Goal: Task Accomplishment & Management: Complete application form

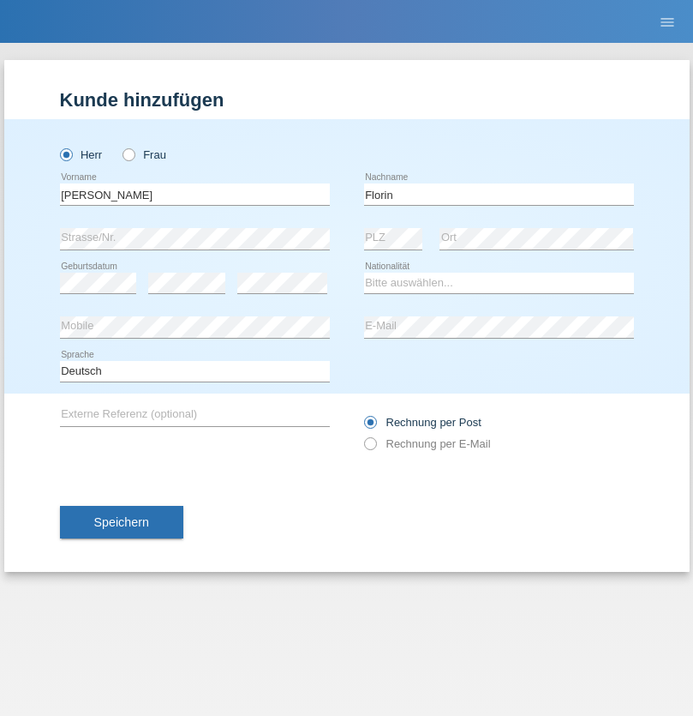
type input "Florin"
select select "RO"
select select "C"
select select "29"
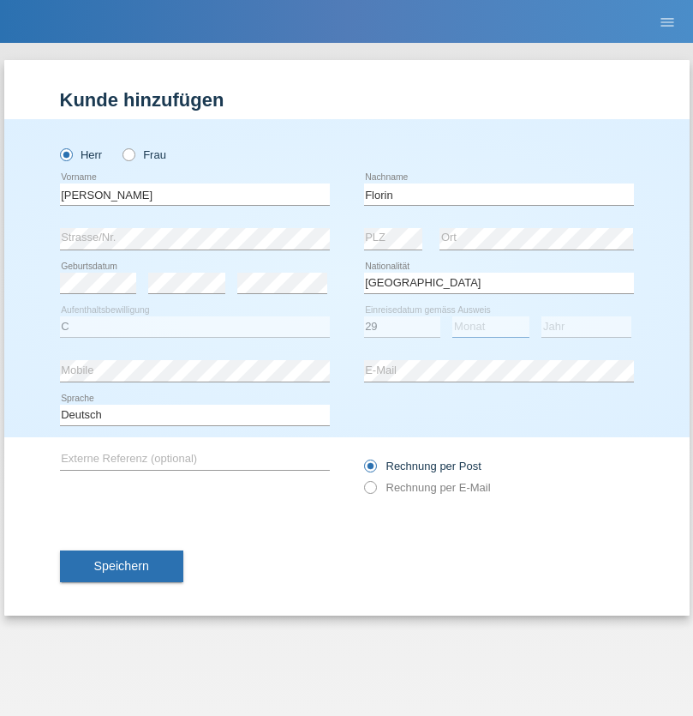
select select "02"
select select "2021"
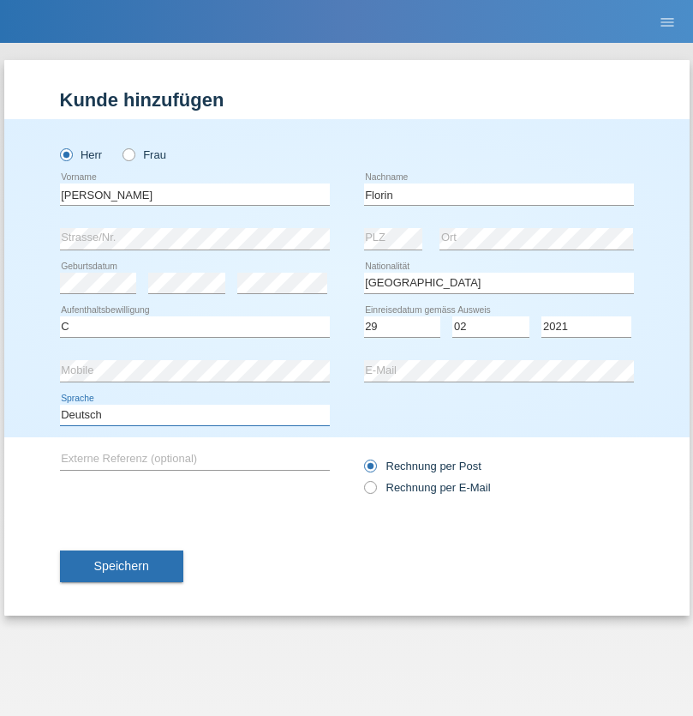
select select "en"
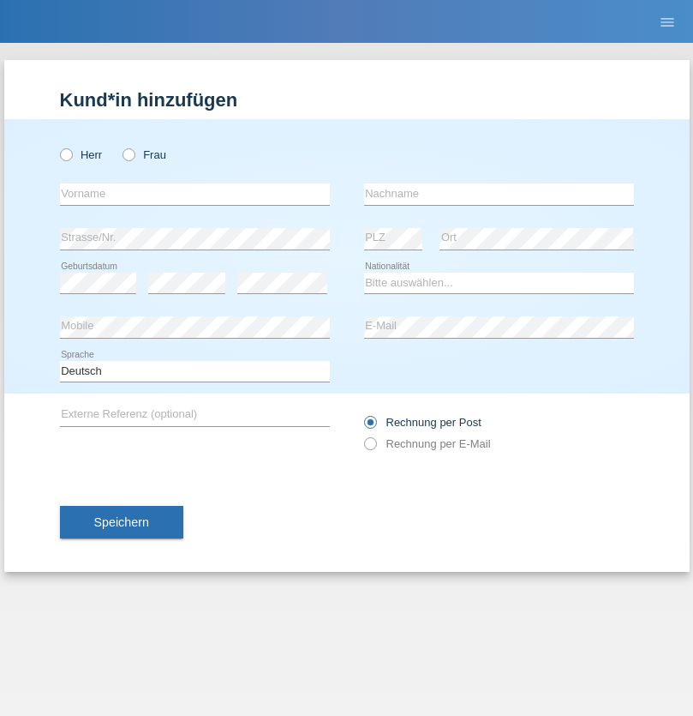
radio input "true"
click at [195, 194] on input "text" at bounding box center [195, 193] width 270 height 21
type input "Ruth"
click at [499, 194] on input "text" at bounding box center [499, 193] width 270 height 21
type input "Krebs"
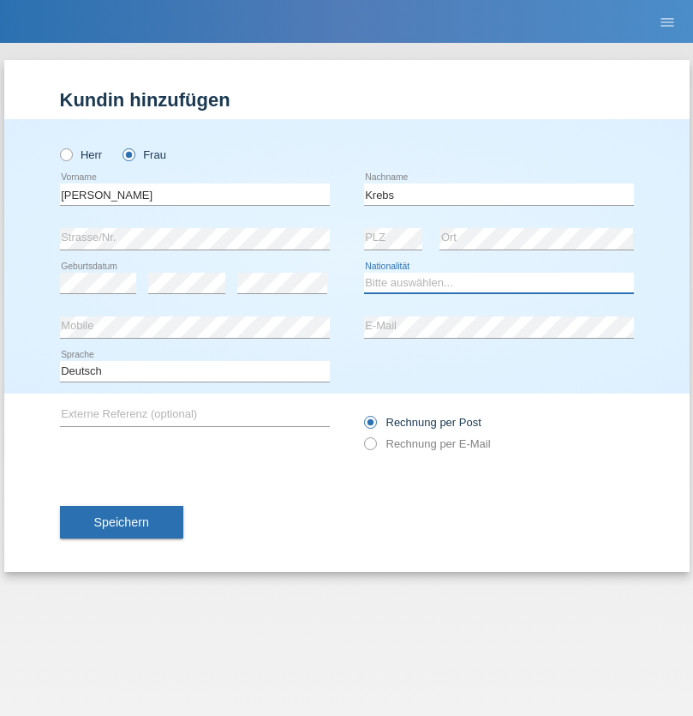
select select "CH"
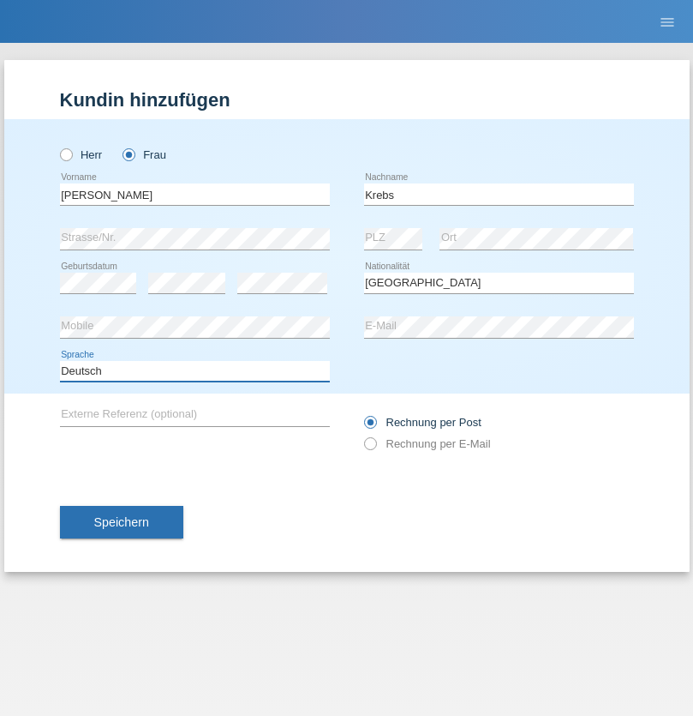
select select "en"
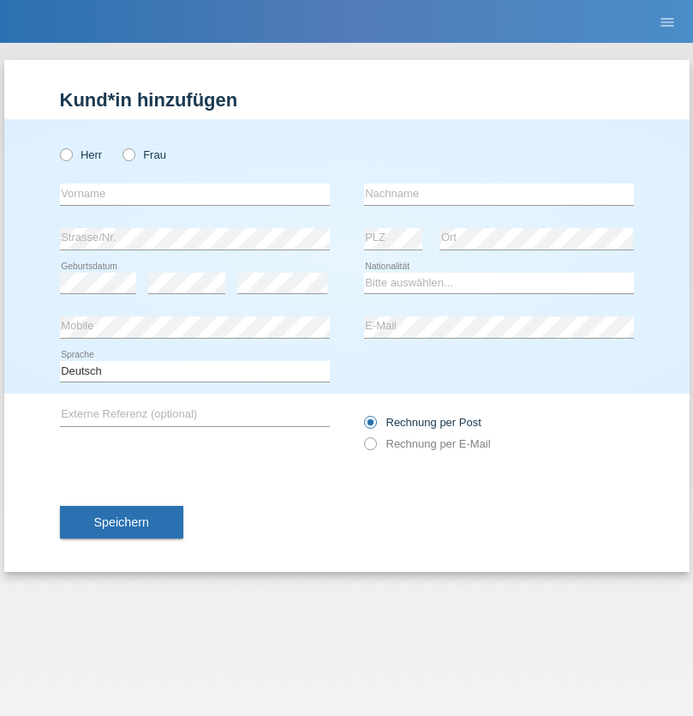
radio input "true"
click at [195, 194] on input "text" at bounding box center [195, 193] width 270 height 21
type input "Qovanaj"
click at [499, 194] on input "text" at bounding box center [499, 193] width 270 height 21
type input "Shaban"
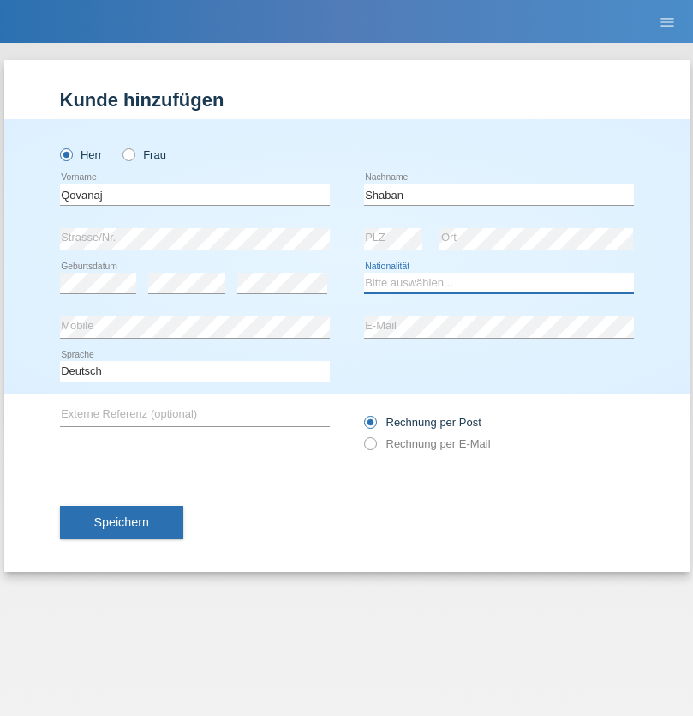
select select "CH"
radio input "true"
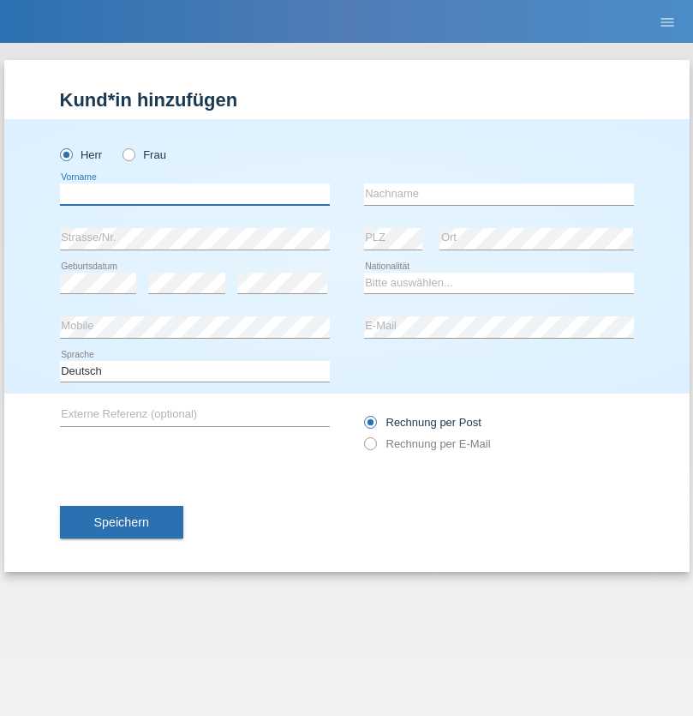
click at [195, 194] on input "text" at bounding box center [195, 193] width 270 height 21
type input "Marian"
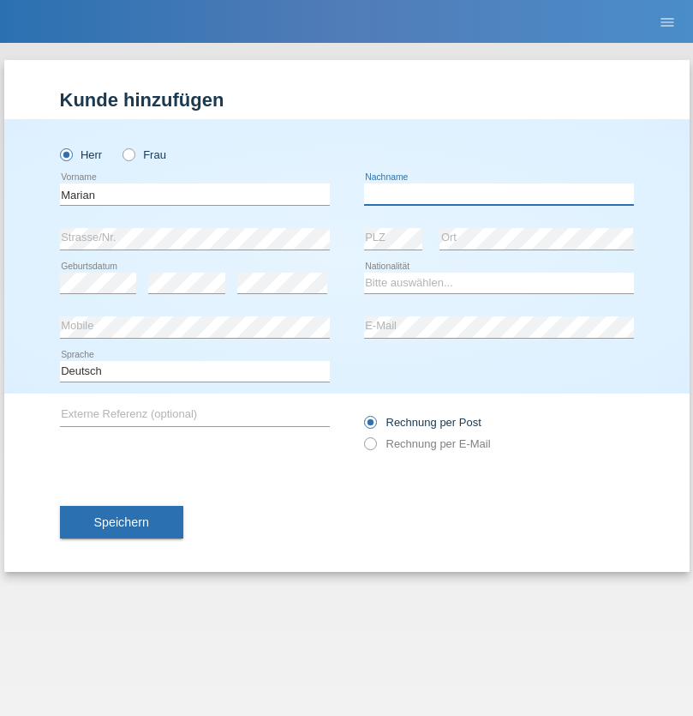
click at [499, 194] on input "text" at bounding box center [499, 193] width 270 height 21
type input "Matusa"
select select "RO"
select select "C"
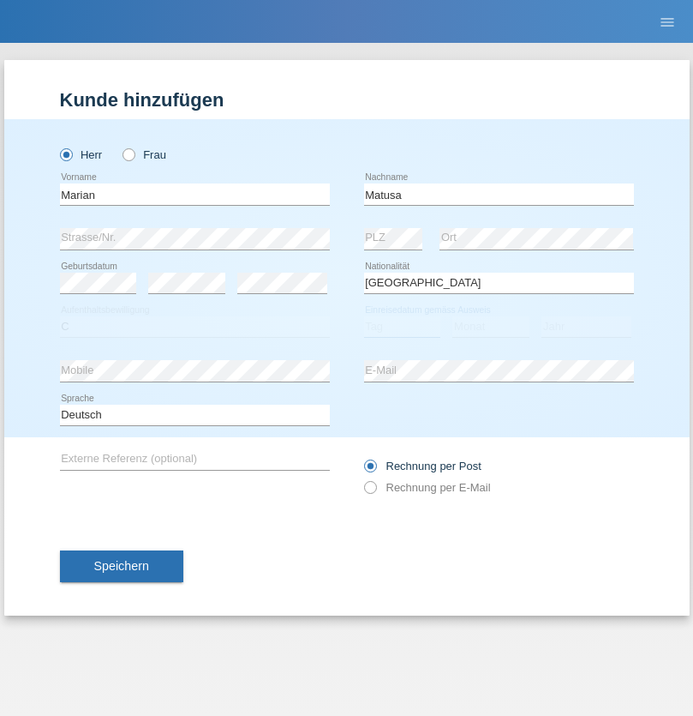
select select "01"
select select "06"
select select "2016"
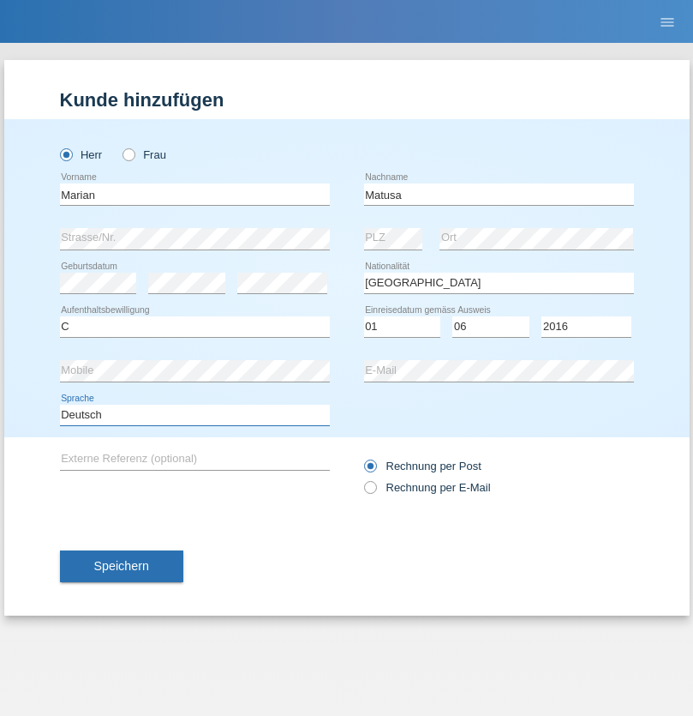
select select "en"
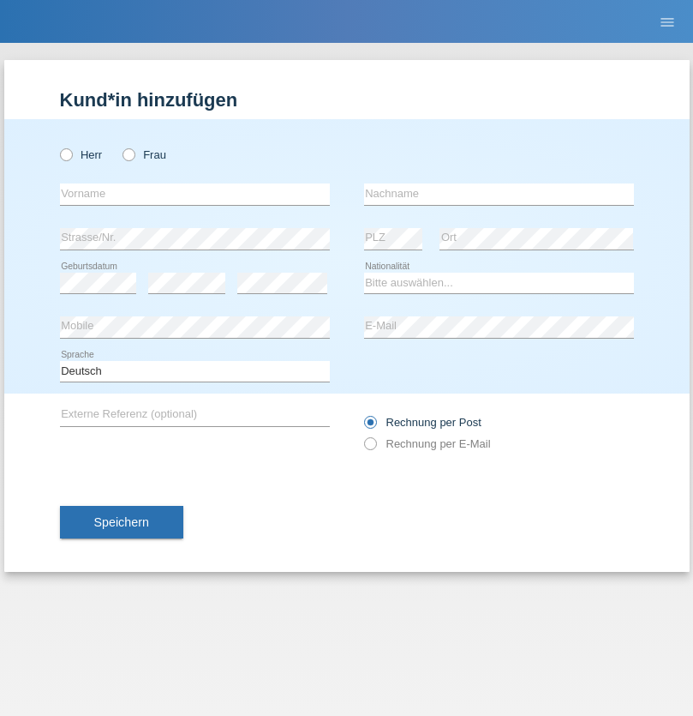
radio input "true"
click at [195, 194] on input "text" at bounding box center [195, 193] width 270 height 21
type input "Marco"
click at [499, 194] on input "text" at bounding box center [499, 193] width 270 height 21
type input "Weinlein"
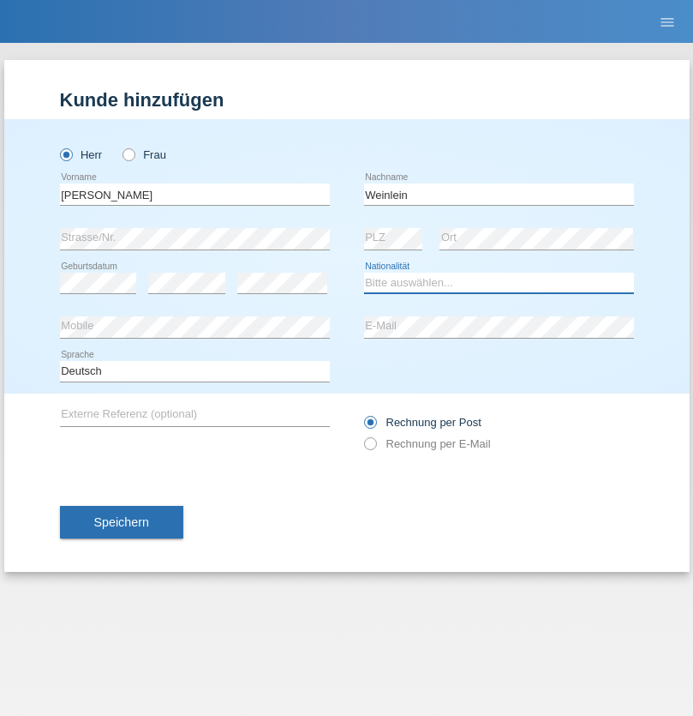
select select "CH"
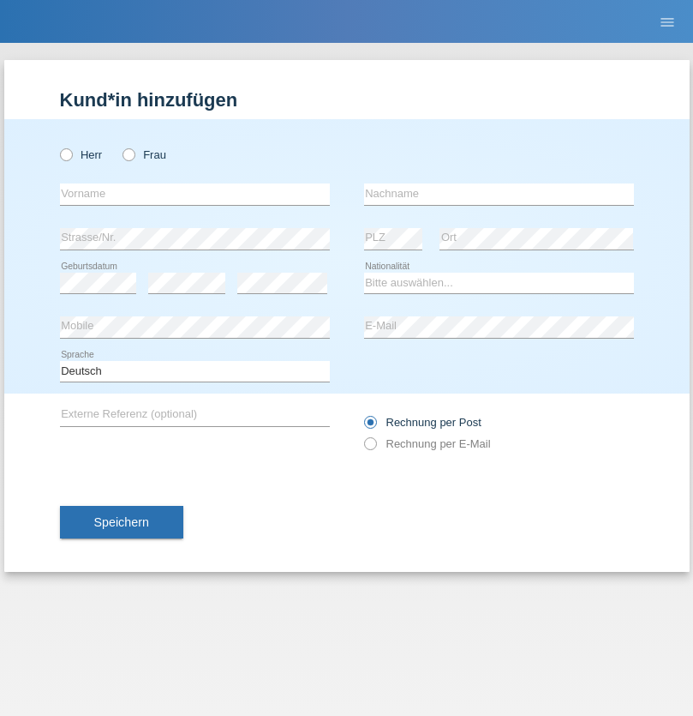
radio input "true"
click at [195, 194] on input "text" at bounding box center [195, 193] width 270 height 21
type input "Jashari lmeri"
click at [499, 194] on input "text" at bounding box center [499, 193] width 270 height 21
type input "Rabije"
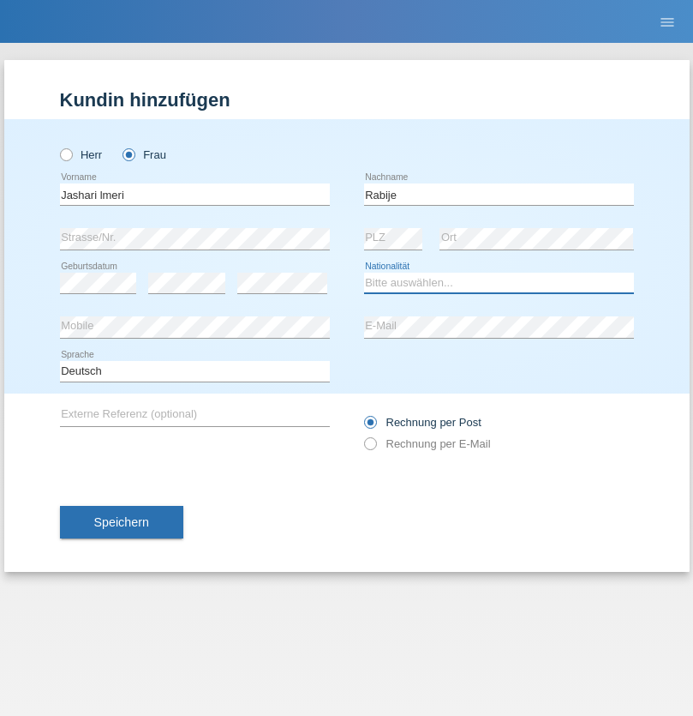
select select "CH"
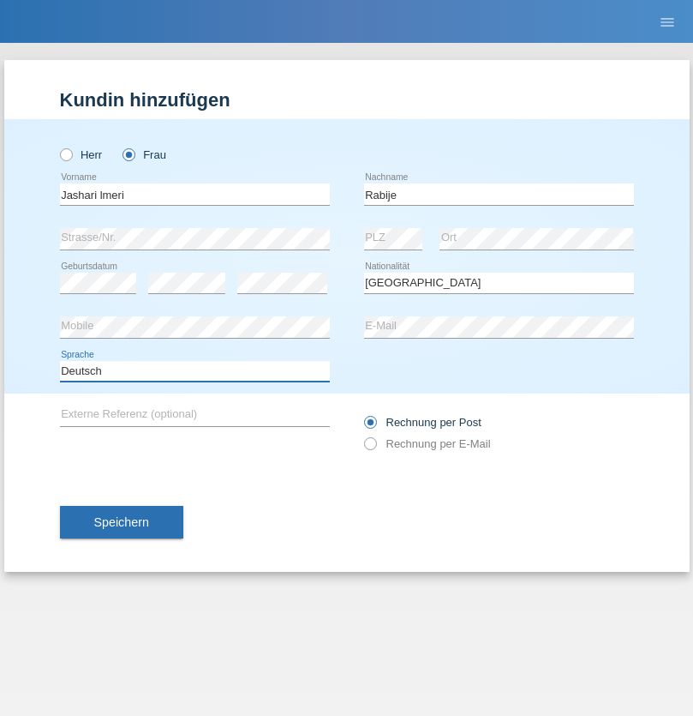
select select "en"
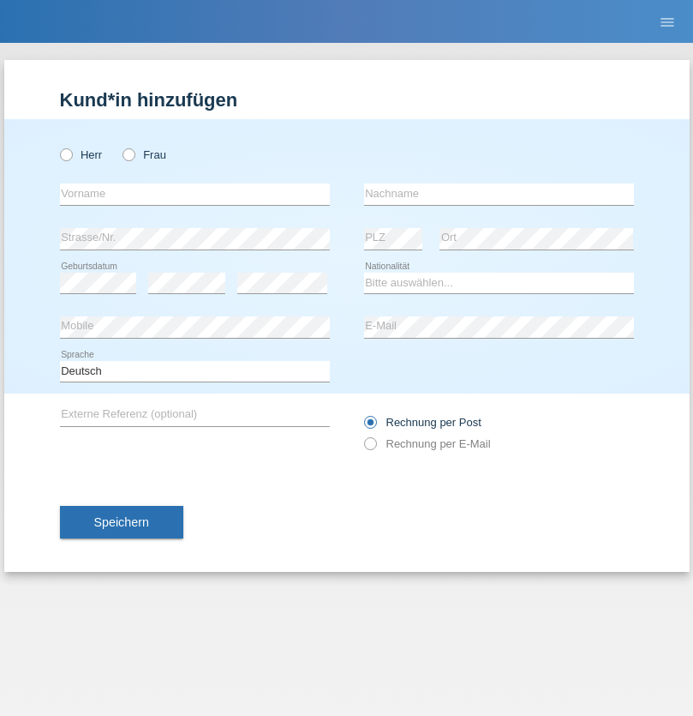
radio input "true"
click at [195, 194] on input "text" at bounding box center [195, 193] width 270 height 21
type input "firat"
click at [499, 194] on input "text" at bounding box center [499, 193] width 270 height 21
type input "kara"
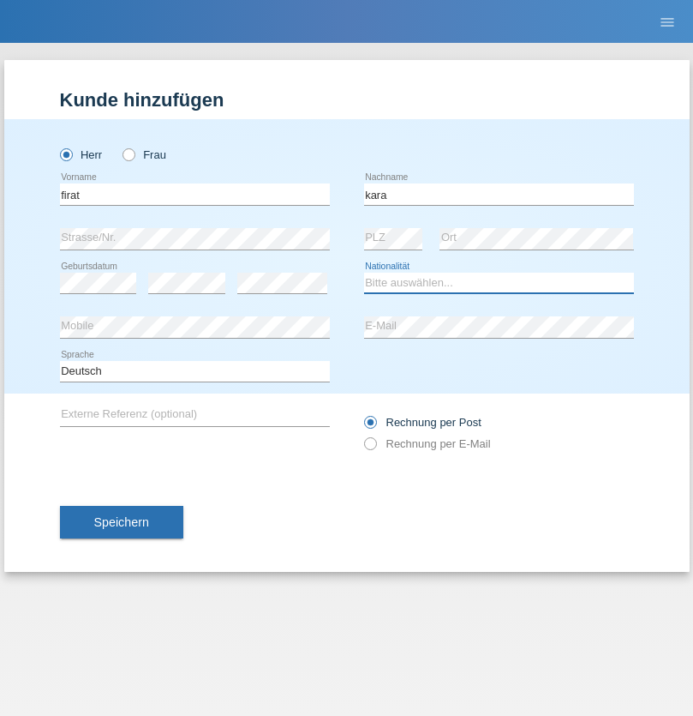
select select "CH"
radio input "true"
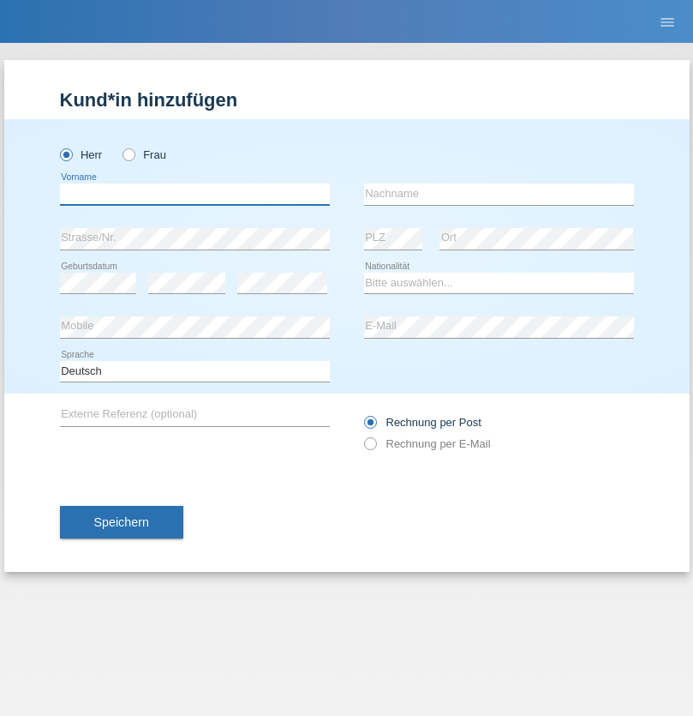
click at [195, 194] on input "text" at bounding box center [195, 193] width 270 height 21
type input "Gigov"
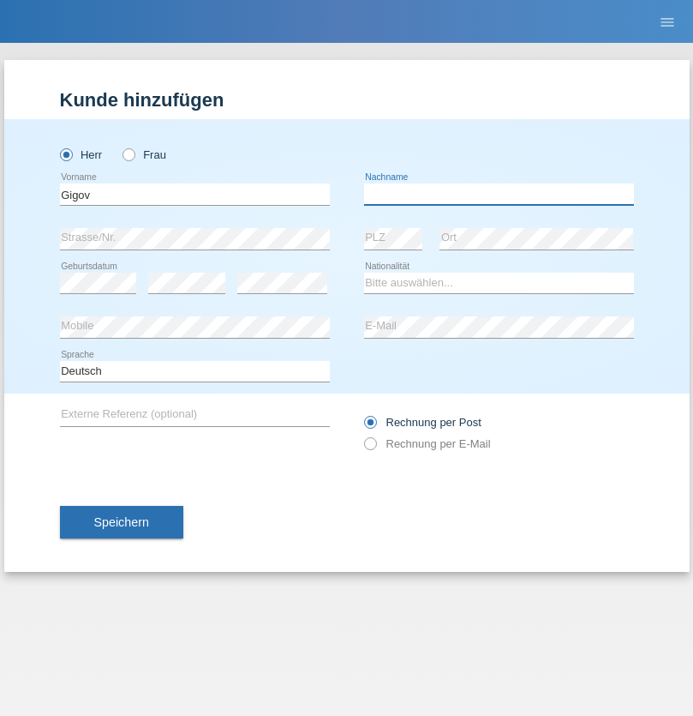
click at [499, 194] on input "text" at bounding box center [499, 193] width 270 height 21
type input "Zhan"
select select "BG"
select select "C"
select select "23"
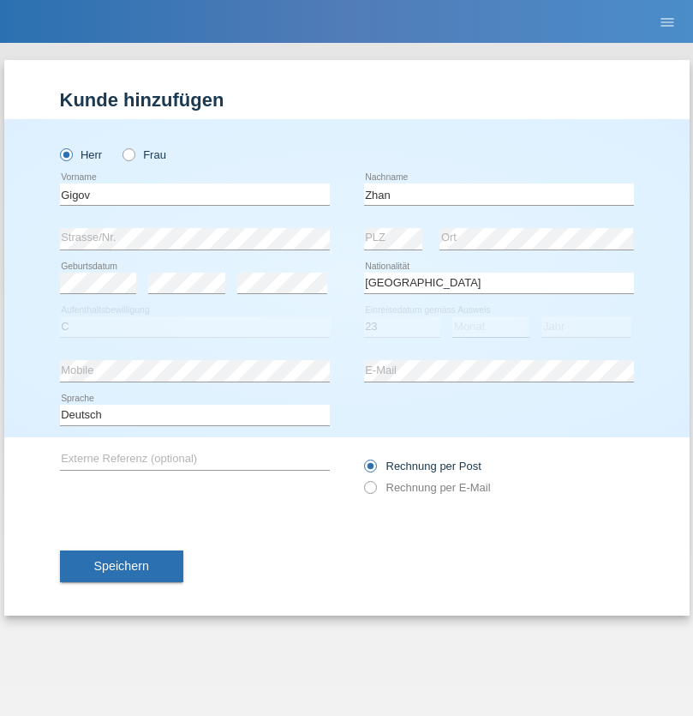
select select "10"
select select "2021"
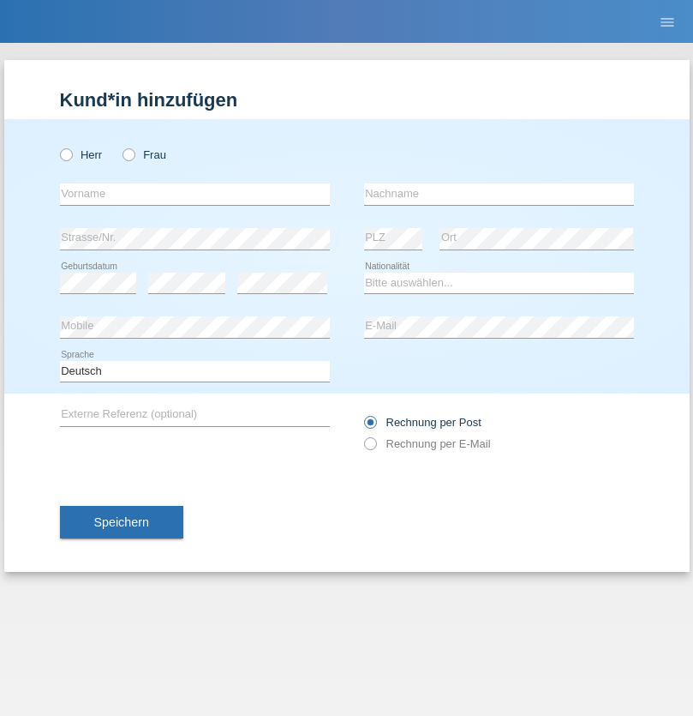
radio input "true"
click at [195, 194] on input "text" at bounding box center [195, 193] width 270 height 21
type input "Amand"
click at [499, 194] on input "text" at bounding box center [499, 193] width 270 height 21
type input "Pires"
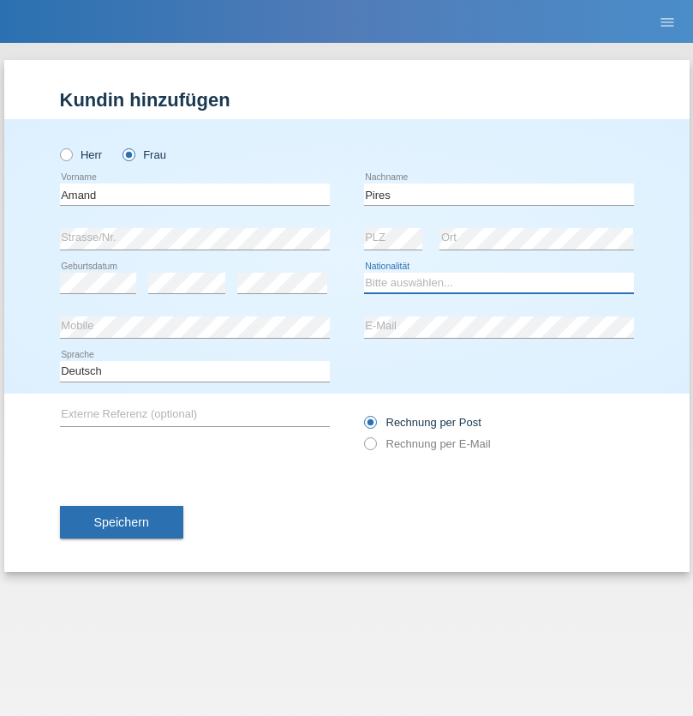
select select "CH"
radio input "true"
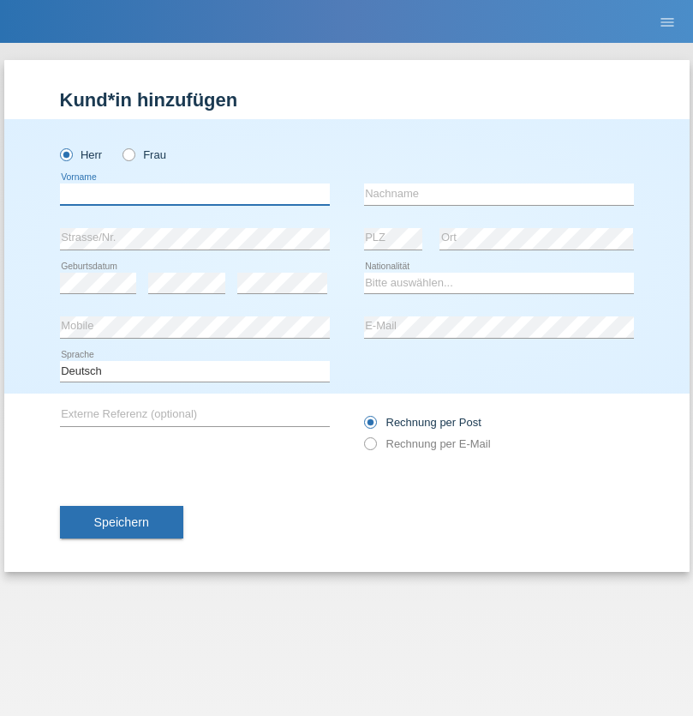
click at [195, 194] on input "text" at bounding box center [195, 193] width 270 height 21
type input "[PERSON_NAME]"
click at [499, 194] on input "text" at bounding box center [499, 193] width 270 height 21
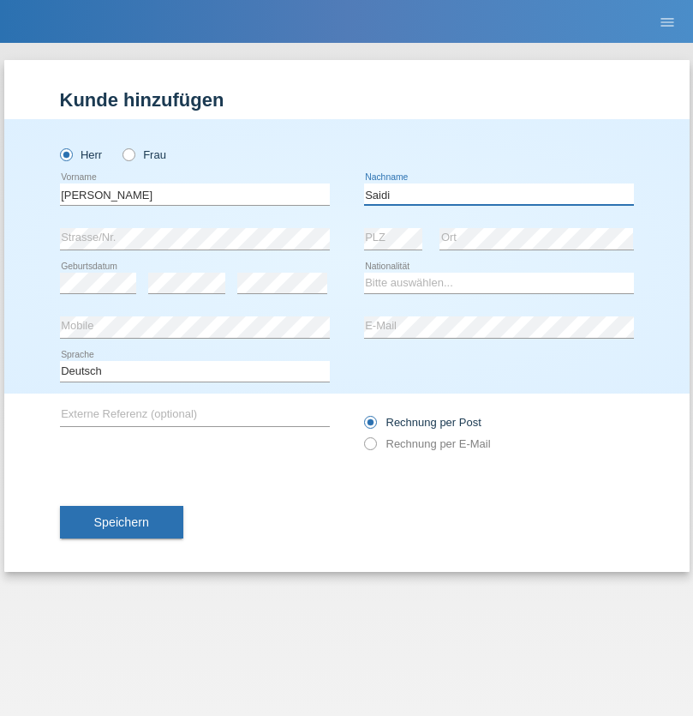
type input "Saidi"
select select "CH"
radio input "true"
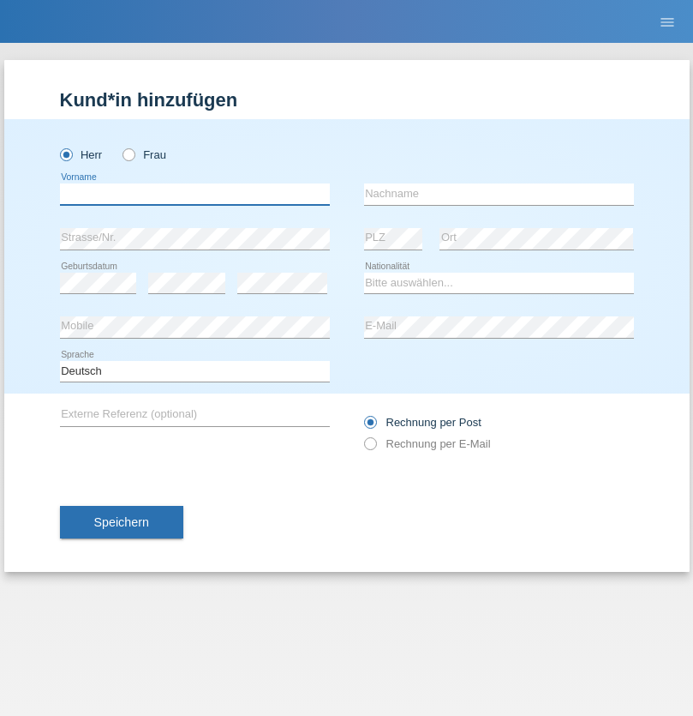
click at [195, 194] on input "text" at bounding box center [195, 193] width 270 height 21
type input "Matusa"
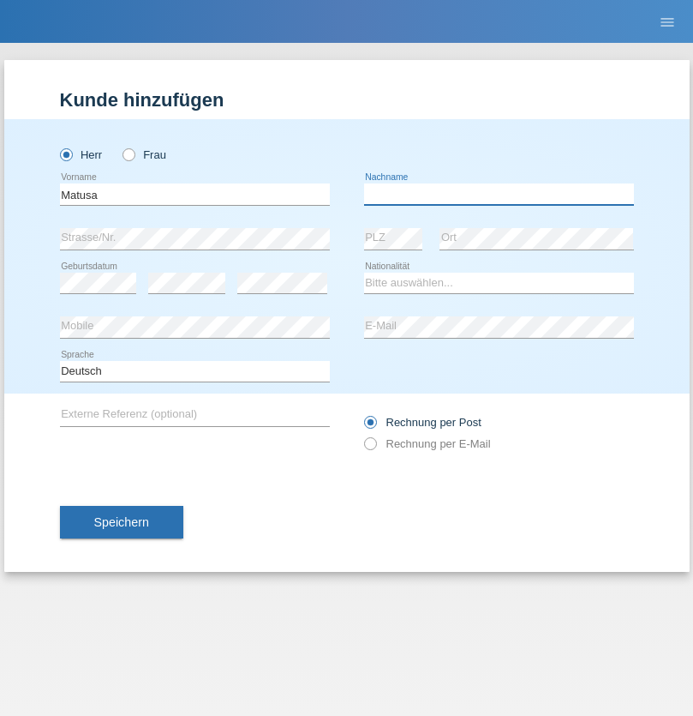
click at [499, 194] on input "text" at bounding box center [499, 193] width 270 height 21
type input "Marian valentin"
select select "OM"
select select "C"
select select "01"
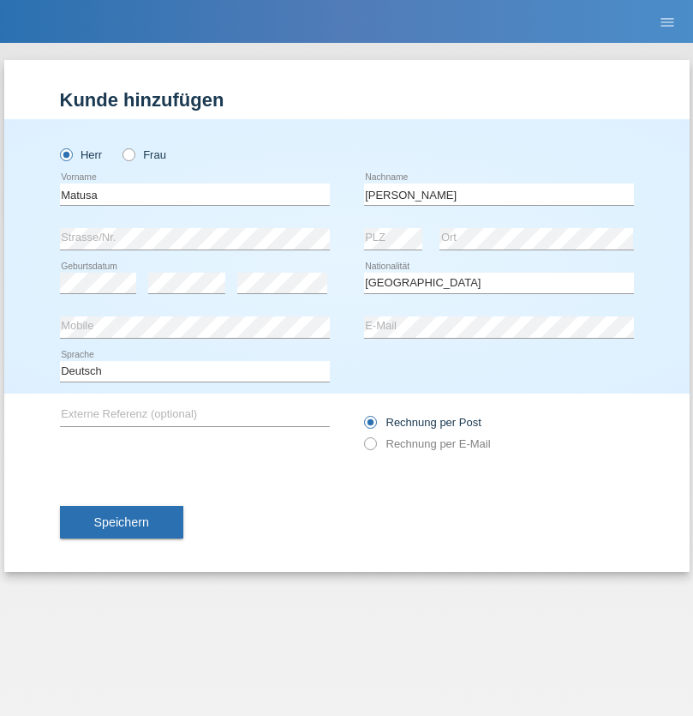
select select "06"
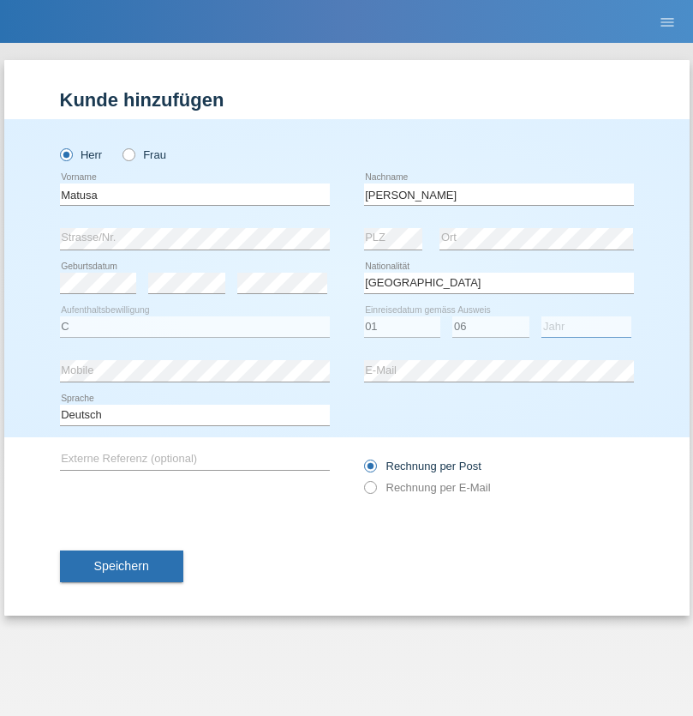
select select "2016"
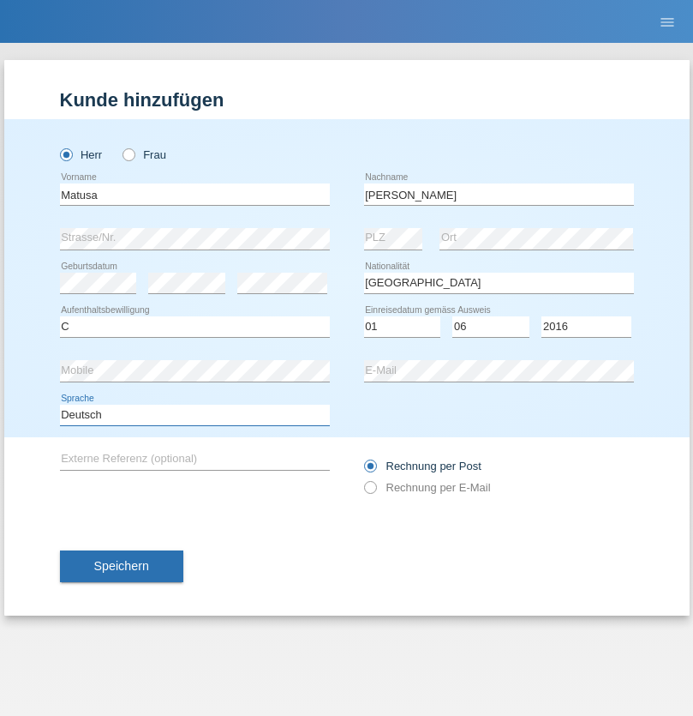
select select "en"
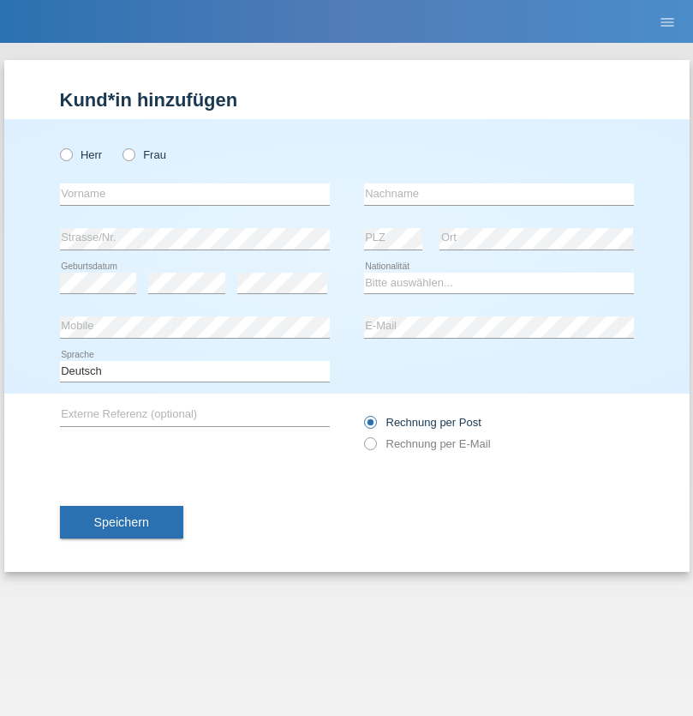
radio input "true"
click at [195, 194] on input "text" at bounding box center [195, 193] width 270 height 21
type input "Edinson Maurício"
click at [499, 194] on input "text" at bounding box center [499, 193] width 270 height 21
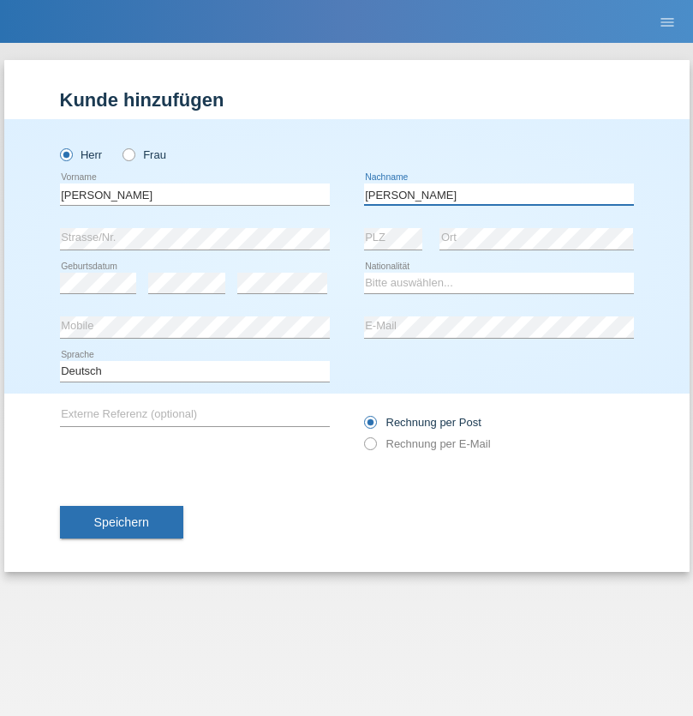
type input "Branquinho Alexander"
select select "PT"
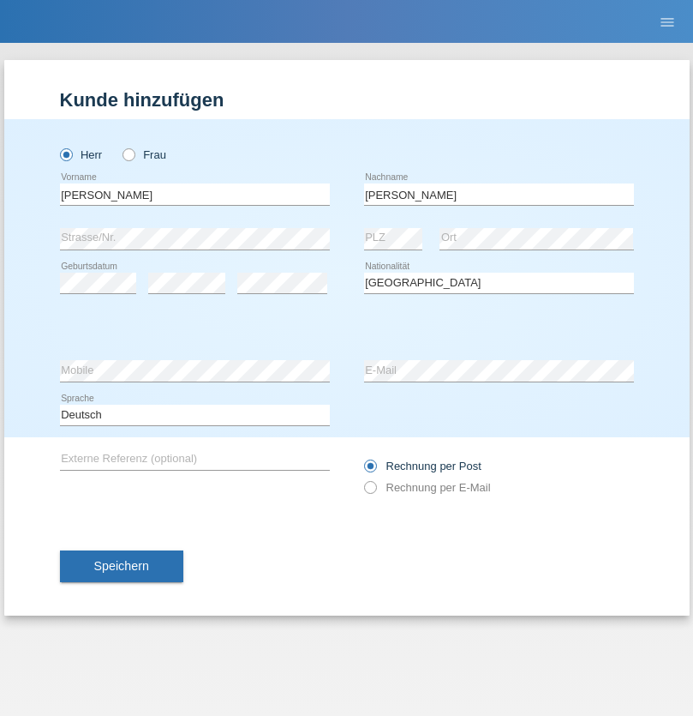
select select "C"
select select "23"
select select "08"
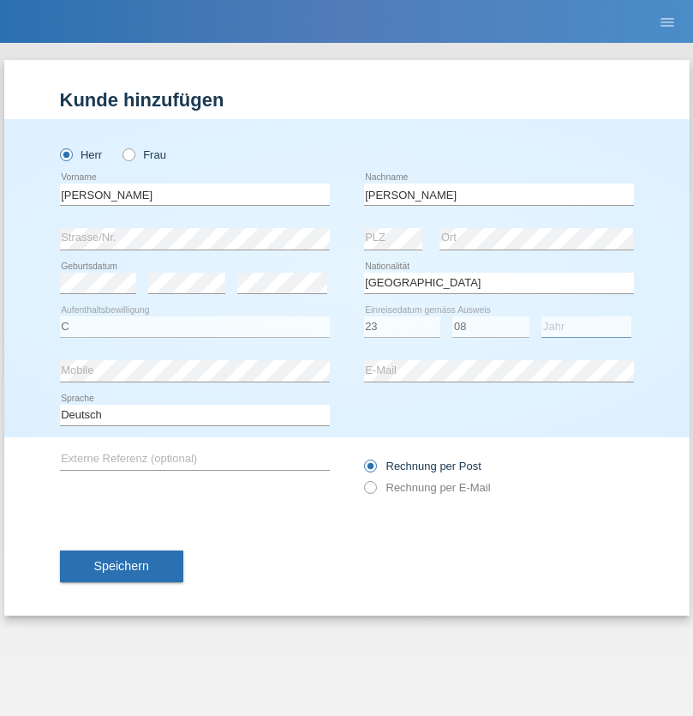
select select "2021"
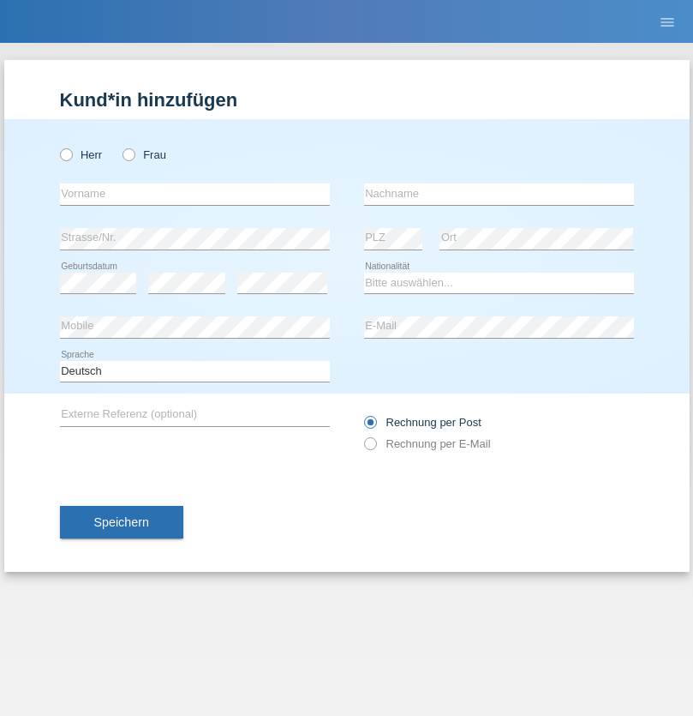
radio input "true"
click at [195, 194] on input "text" at bounding box center [195, 193] width 270 height 21
type input "Luca"
click at [499, 194] on input "text" at bounding box center [499, 193] width 270 height 21
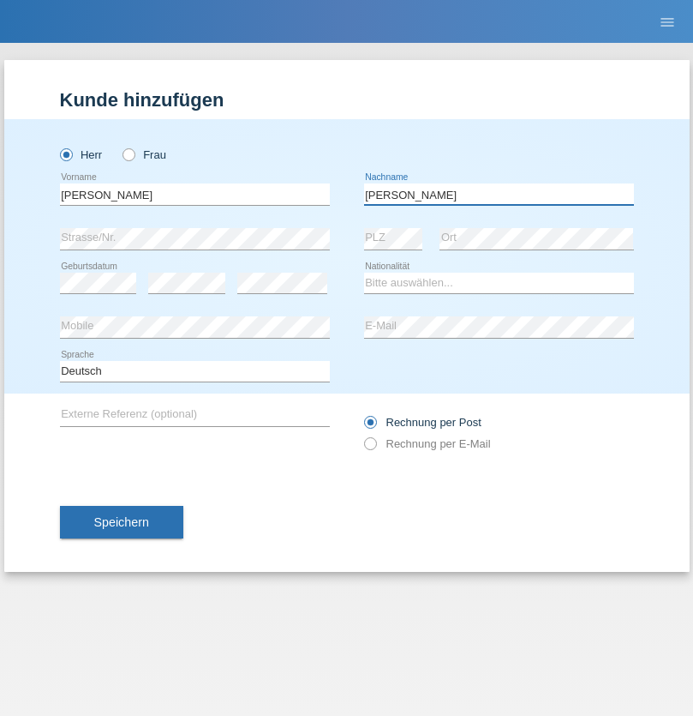
type input "Meier"
select select "CH"
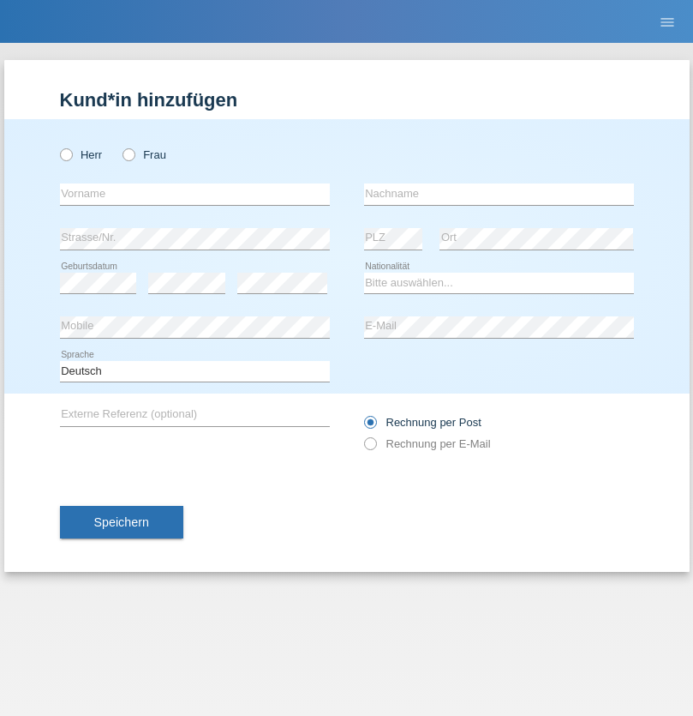
radio input "true"
click at [195, 194] on input "text" at bounding box center [195, 193] width 270 height 21
type input "Szilvia"
click at [499, 194] on input "text" at bounding box center [499, 193] width 270 height 21
type input "Olakh"
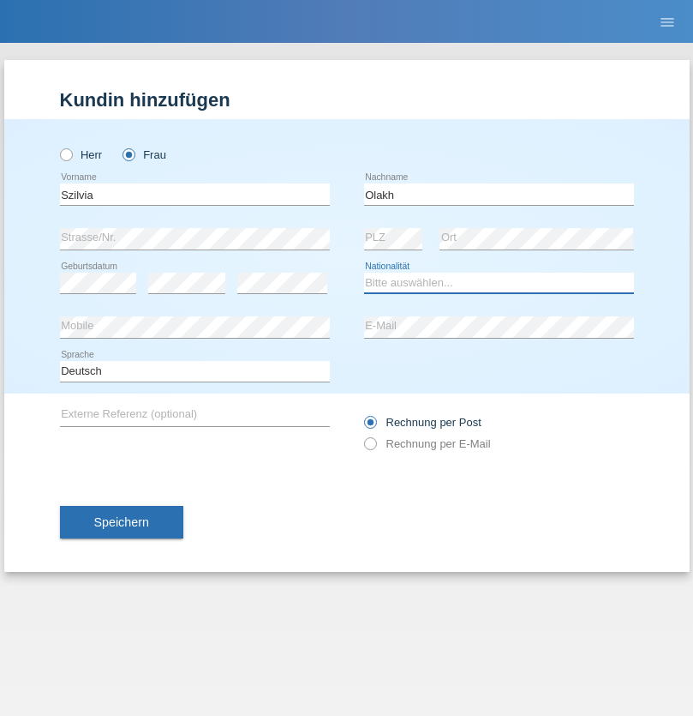
select select "UA"
select select "C"
select select "15"
select select "09"
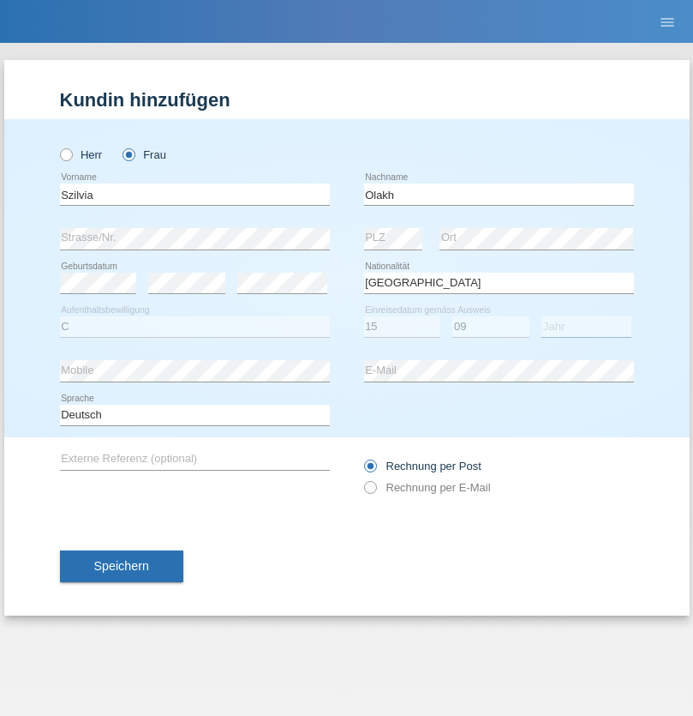
select select "2021"
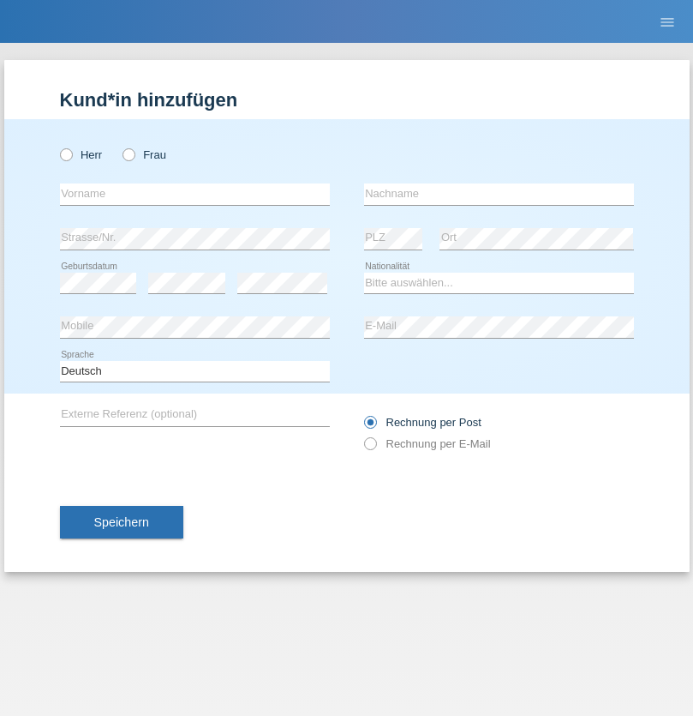
radio input "true"
click at [195, 194] on input "text" at bounding box center [195, 193] width 270 height 21
type input "Asrit"
click at [499, 194] on input "text" at bounding box center [499, 193] width 270 height 21
type input "Kupa"
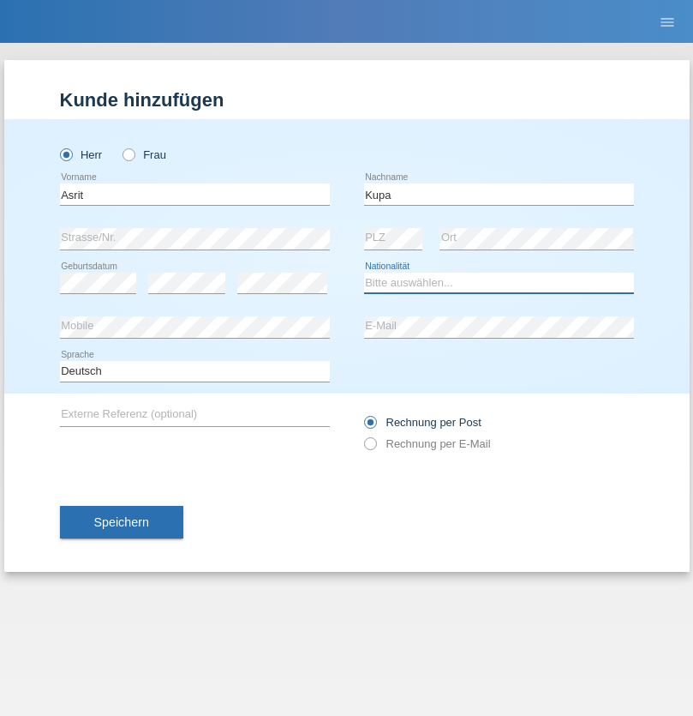
select select "MK"
select select "C"
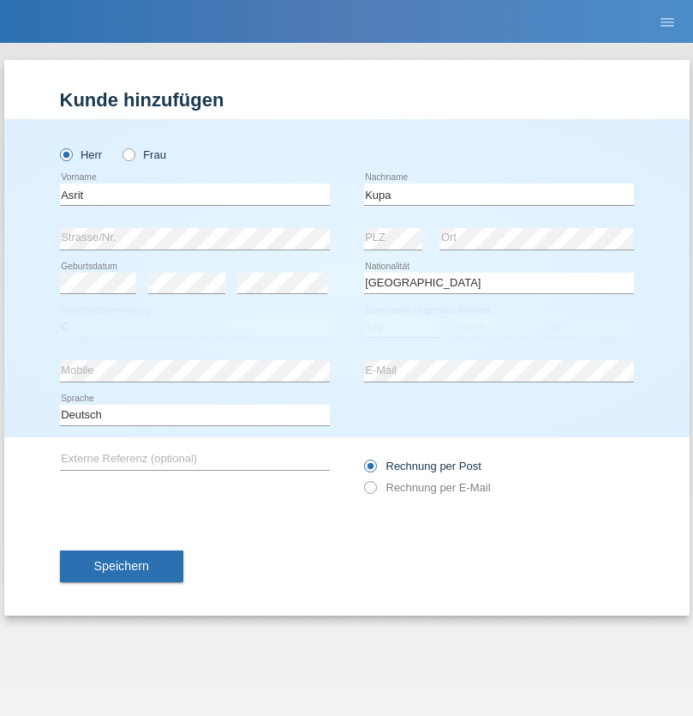
select select "27"
select select "05"
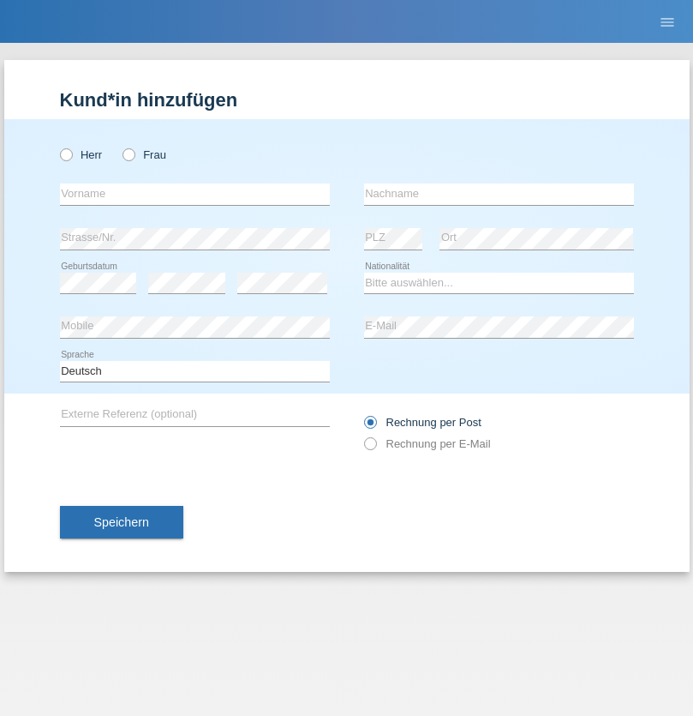
radio input "true"
click at [195, 194] on input "text" at bounding box center [195, 193] width 270 height 21
type input "[PERSON_NAME]"
click at [499, 194] on input "text" at bounding box center [499, 193] width 270 height 21
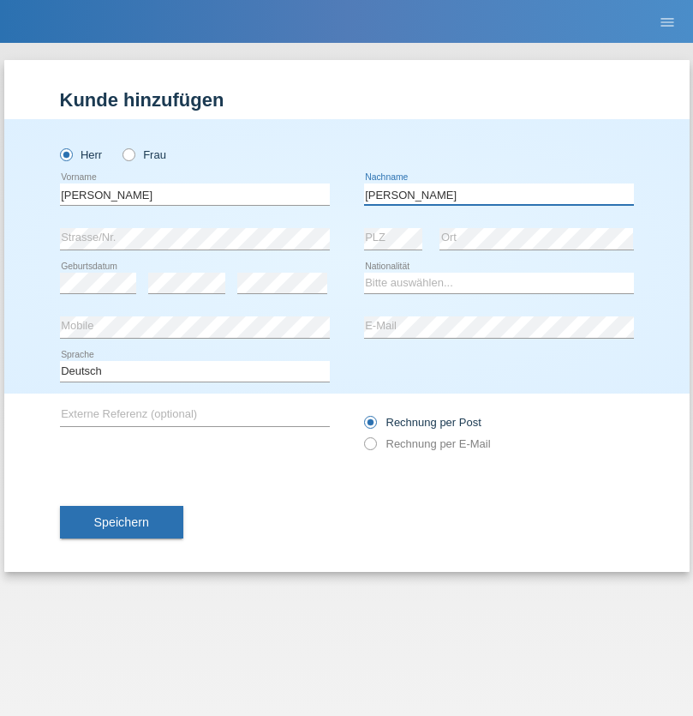
type input "[PERSON_NAME]"
select select "SY"
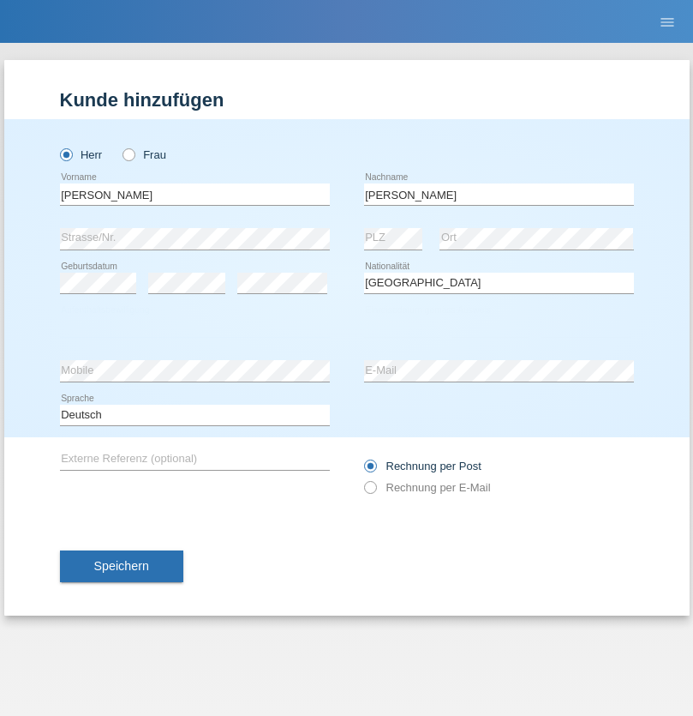
select select "C"
select select "15"
select select "09"
select select "2021"
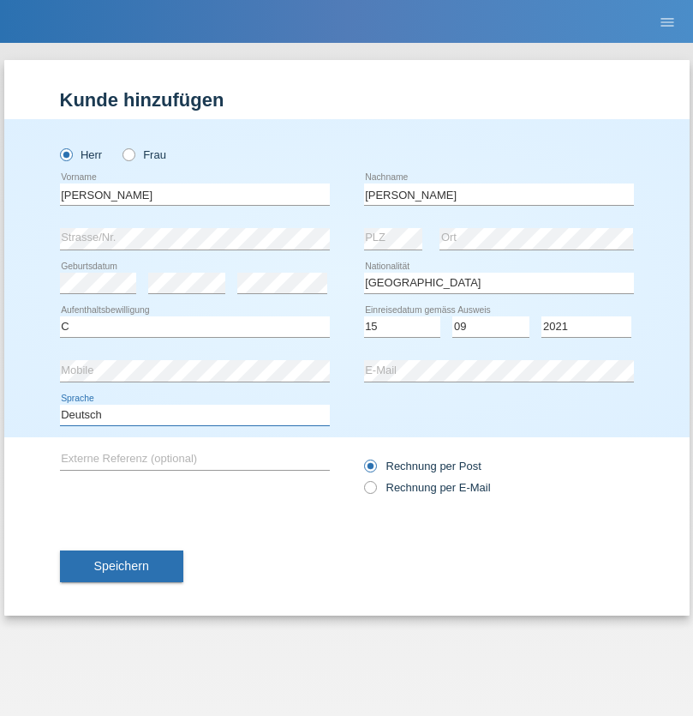
select select "en"
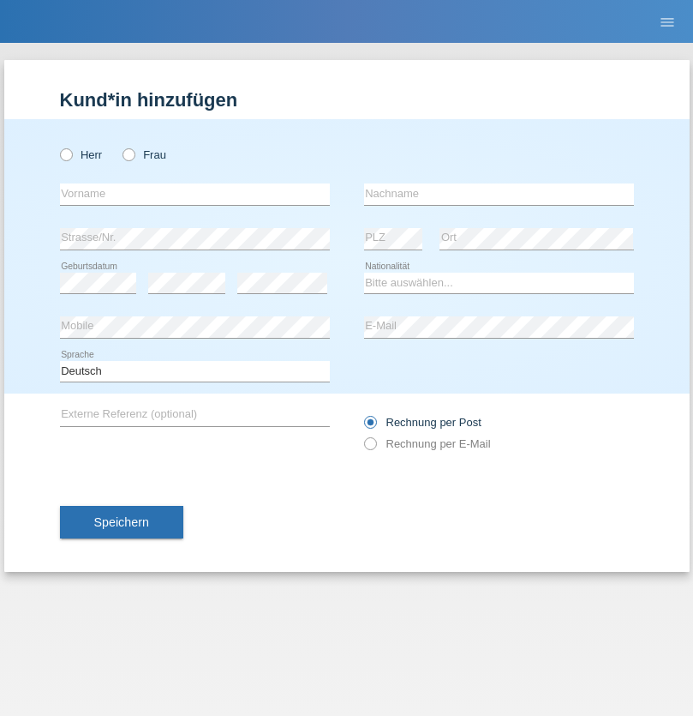
radio input "true"
select select "CH"
radio input "true"
click at [195, 194] on input "text" at bounding box center [195, 193] width 270 height 21
type input "[PERSON_NAME]"
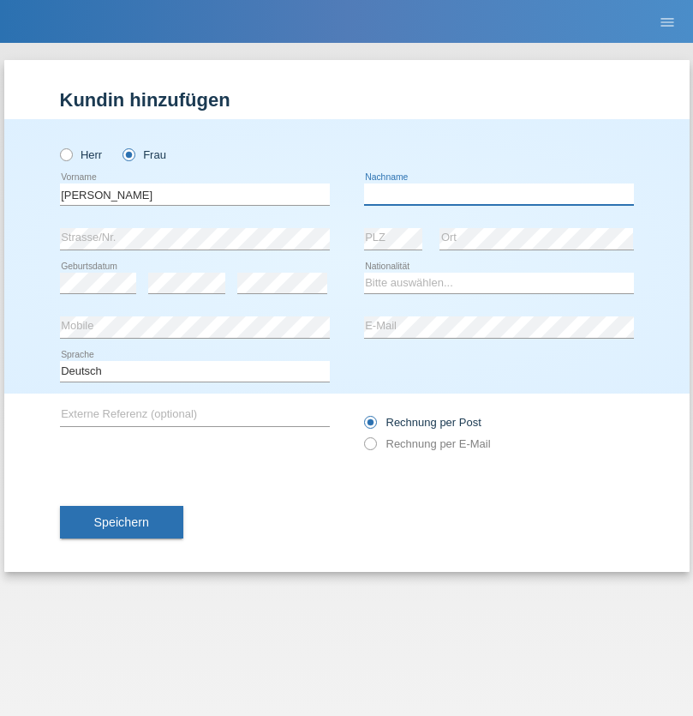
click at [499, 194] on input "text" at bounding box center [499, 193] width 270 height 21
type input "Bacic"
select select "CH"
